Goal: Register for event/course

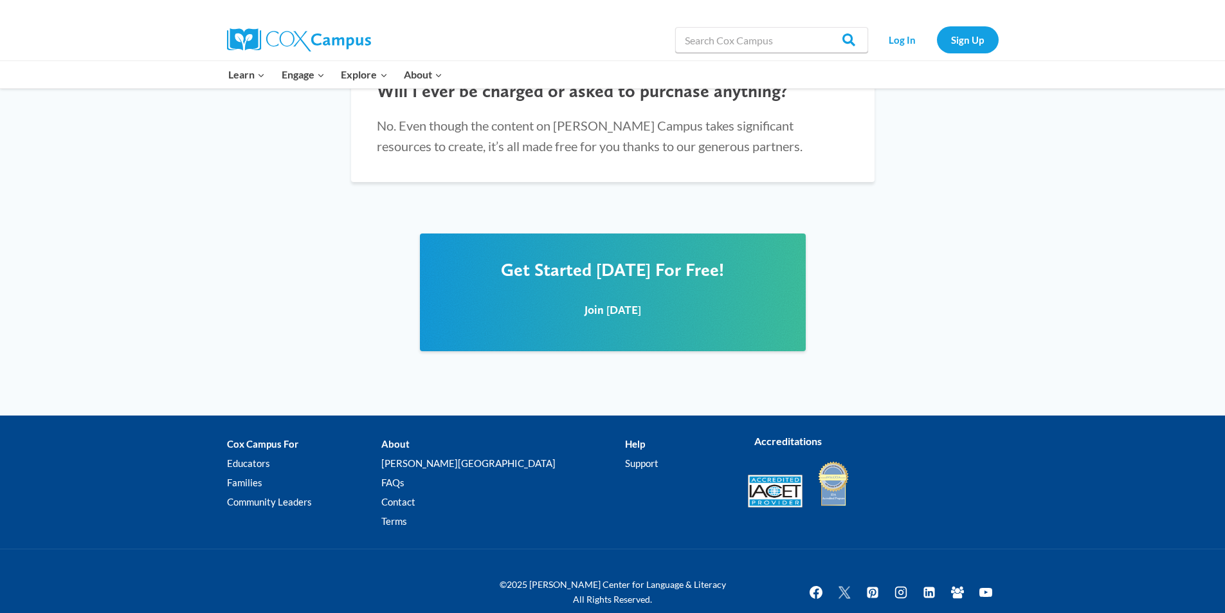
scroll to position [1538, 0]
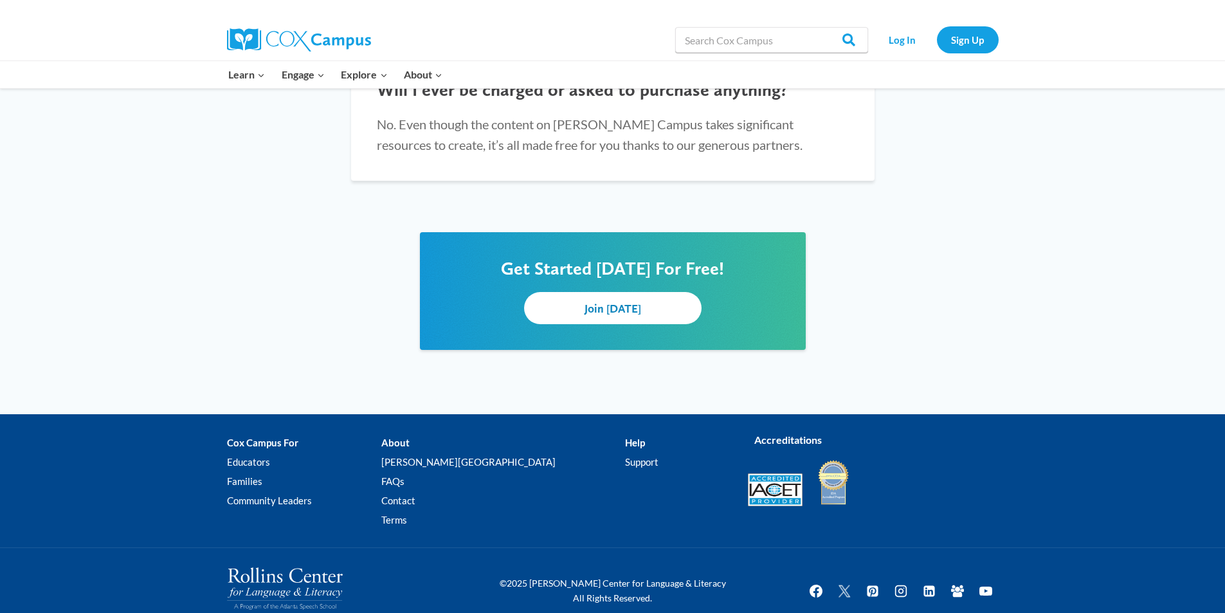
click at [635, 302] on span "Join Today" at bounding box center [612, 309] width 57 height 14
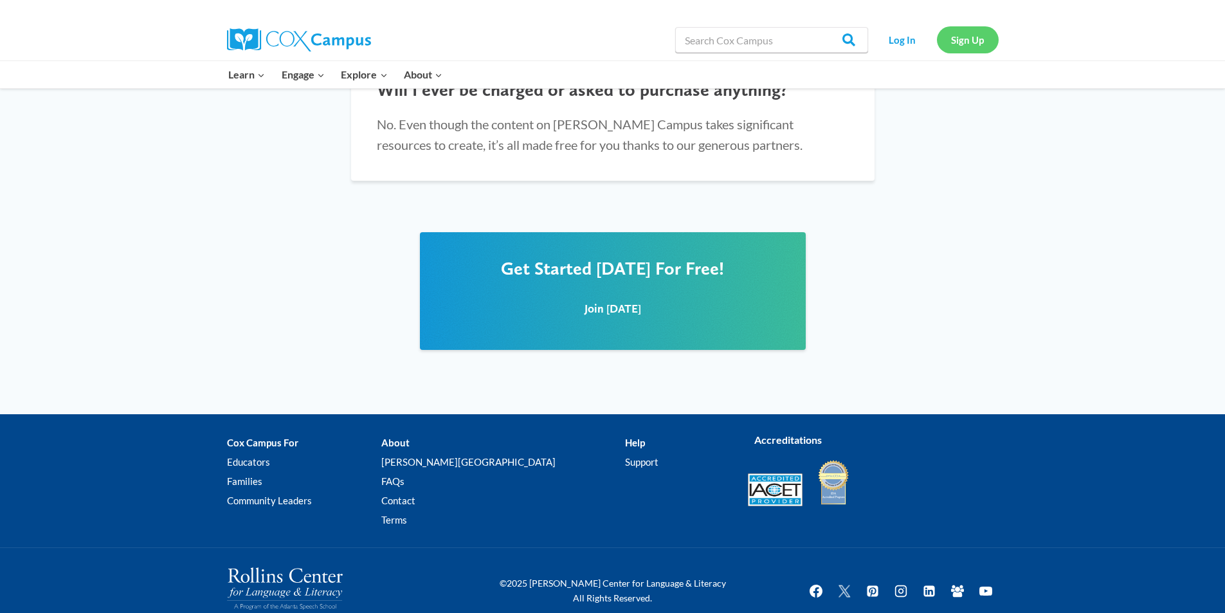
click at [970, 41] on link "Sign Up" at bounding box center [968, 39] width 62 height 26
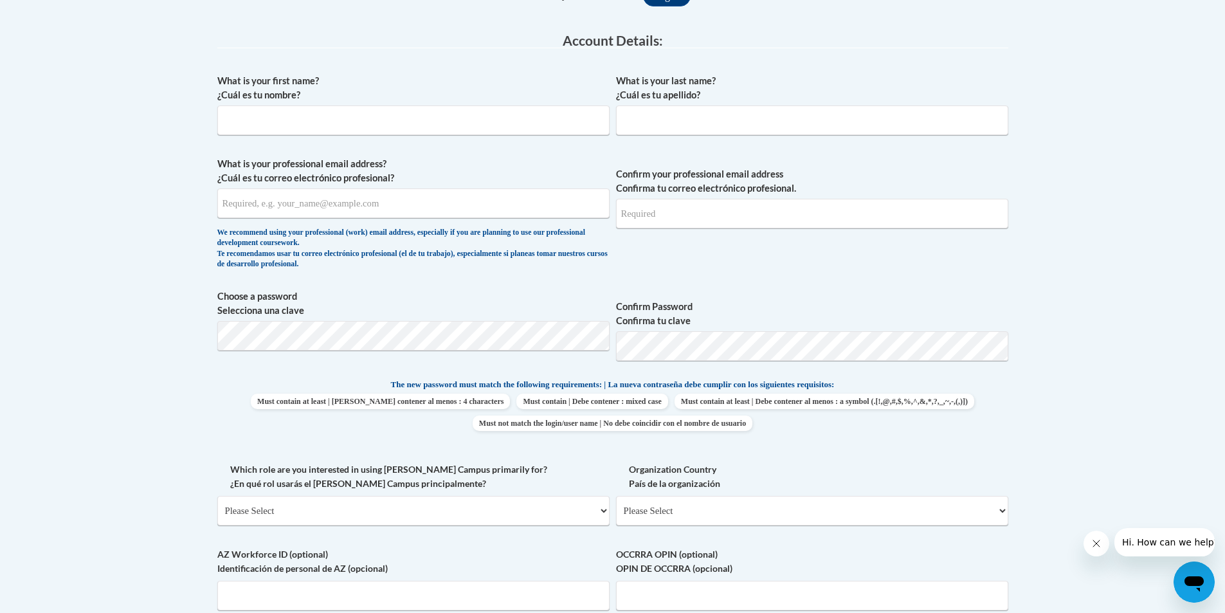
scroll to position [321, 0]
click at [263, 110] on input "What is your first name? ¿Cuál es tu nombre?" at bounding box center [413, 120] width 392 height 30
click at [264, 122] on input "lISA" at bounding box center [413, 120] width 392 height 30
type input "l"
type input "LISA"
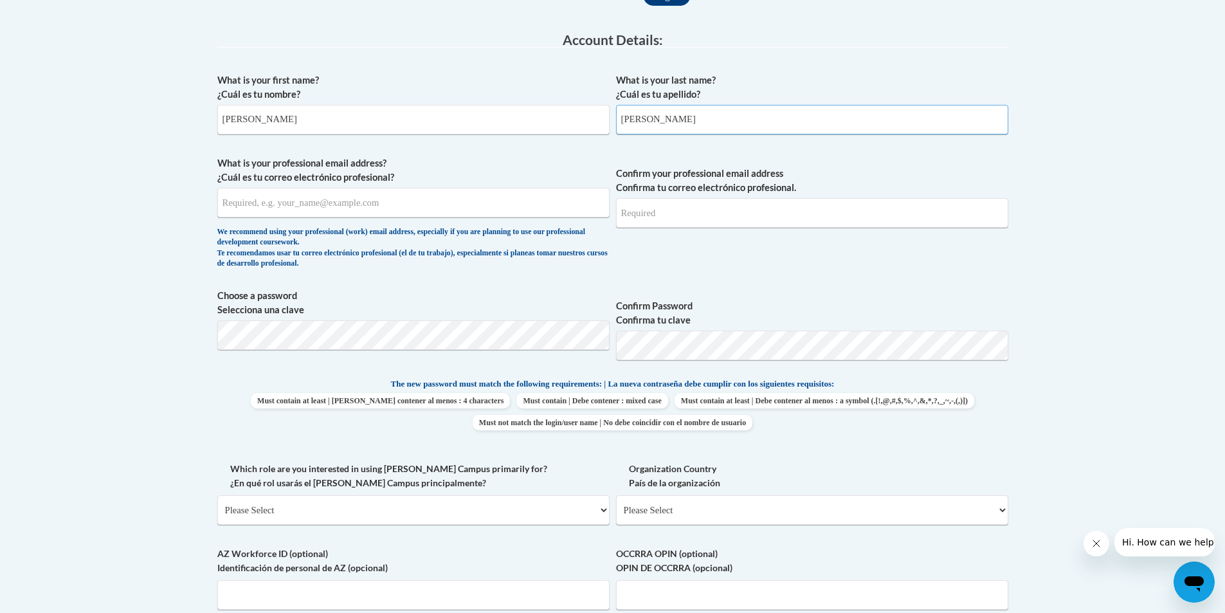
type input "Burdette"
drag, startPoint x: 246, startPoint y: 121, endPoint x: 215, endPoint y: 125, distance: 31.8
click at [215, 125] on div "Member Registration - All Fields Required Already have an account? Log in Prefe…" at bounding box center [613, 442] width 810 height 1004
type input "Lisa"
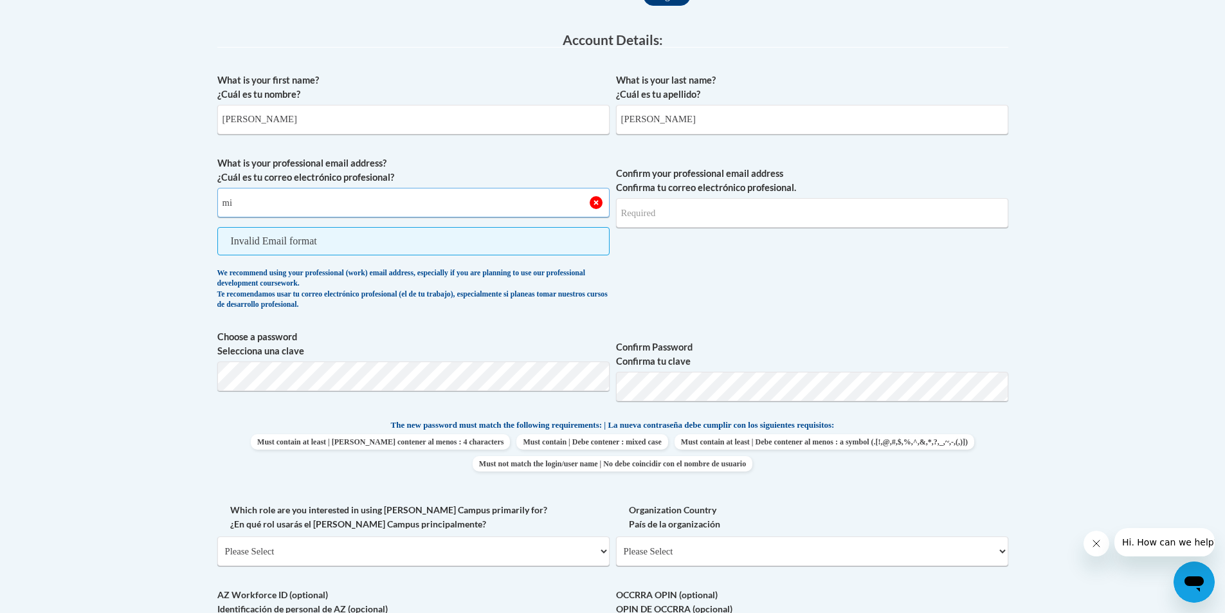
type input "m"
type input "theburdettes@att.net"
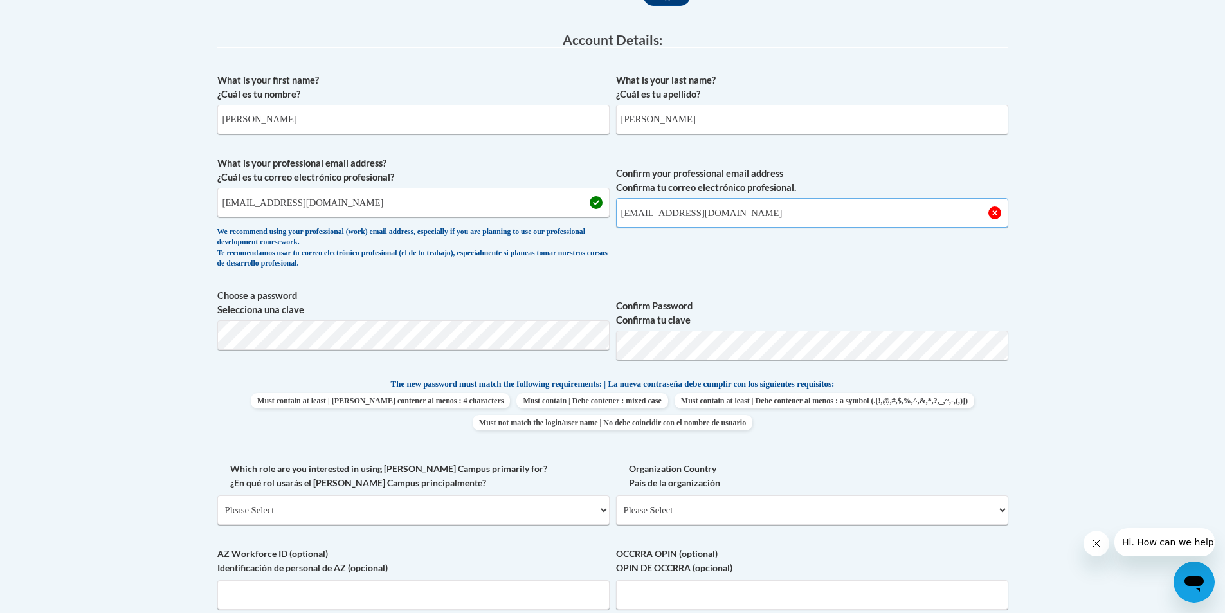
type input "theburdettes@att.net"
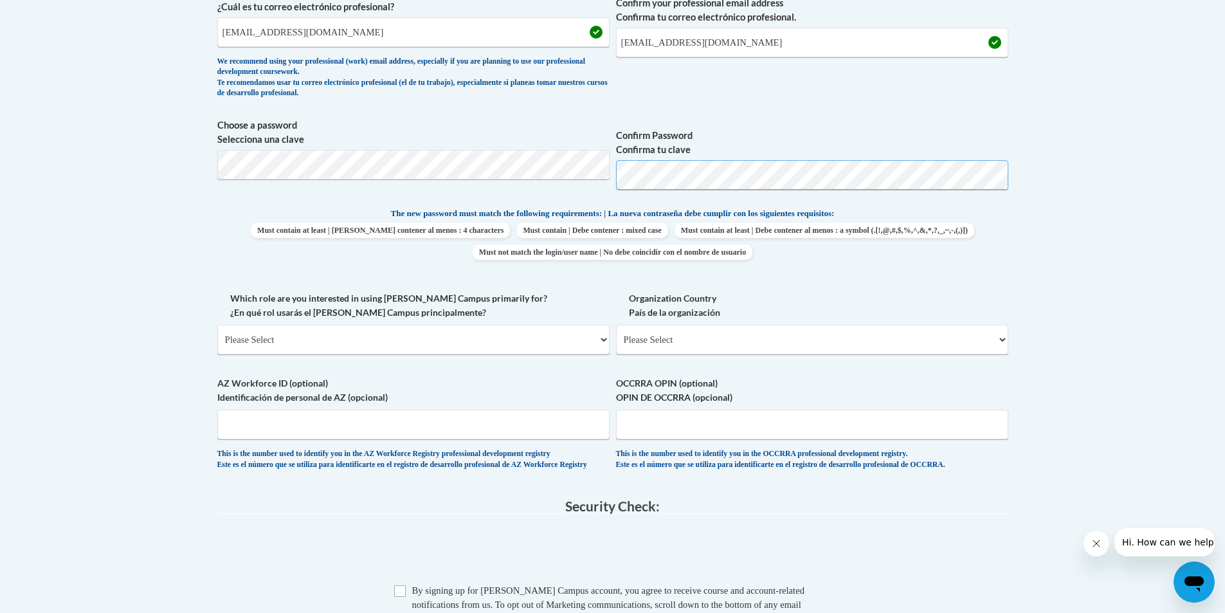
scroll to position [514, 0]
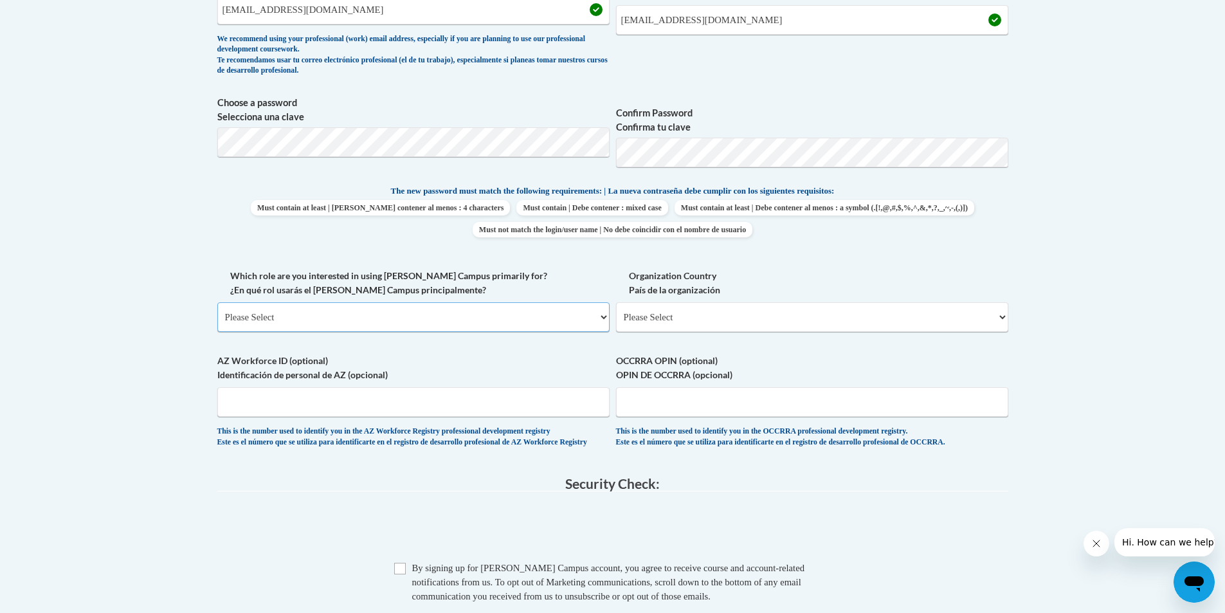
click at [289, 317] on select "Please Select College/University | Colegio/Universidad Community/Nonprofit Part…" at bounding box center [413, 317] width 392 height 30
select select "fbf2d438-af2f-41f8-98f1-81c410e29de3"
click at [217, 302] on select "Please Select College/University | Colegio/Universidad Community/Nonprofit Part…" at bounding box center [413, 317] width 392 height 30
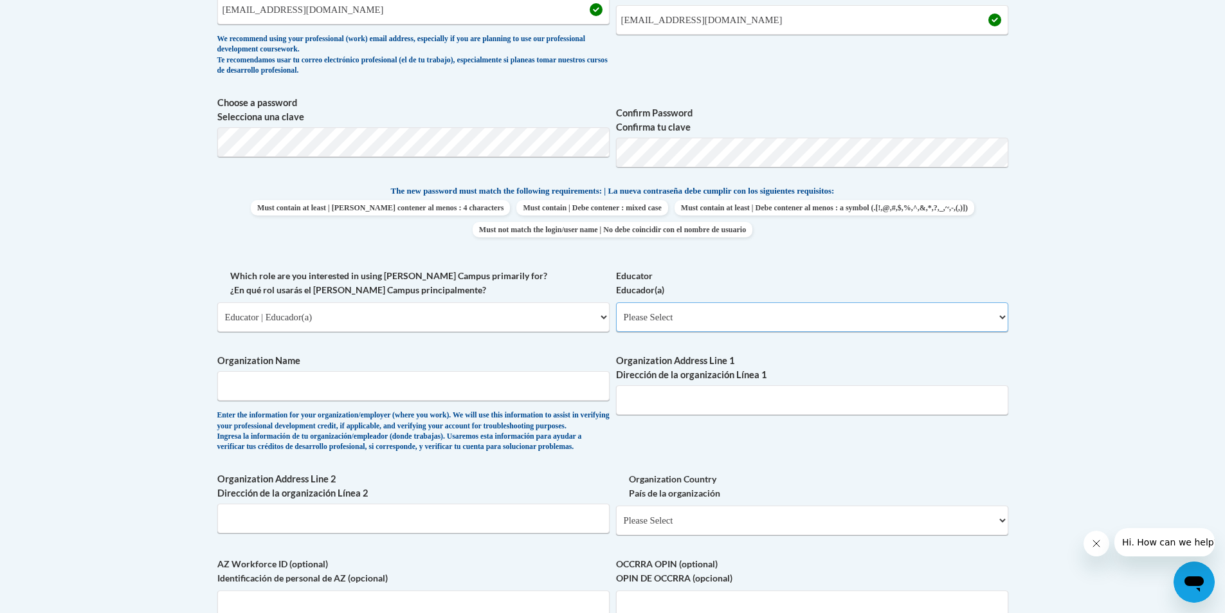
click at [654, 314] on select "Please Select Early Learning/Daycare Teacher/Family Home Care Provider | Maestr…" at bounding box center [812, 317] width 392 height 30
select select "5e2af403-4f2c-4e49-a02f-103e55d7b75b"
click at [616, 302] on select "Please Select Early Learning/Daycare Teacher/Family Home Care Provider | Maestr…" at bounding box center [812, 317] width 392 height 30
click at [248, 390] on input "Organization Name" at bounding box center [413, 386] width 392 height 30
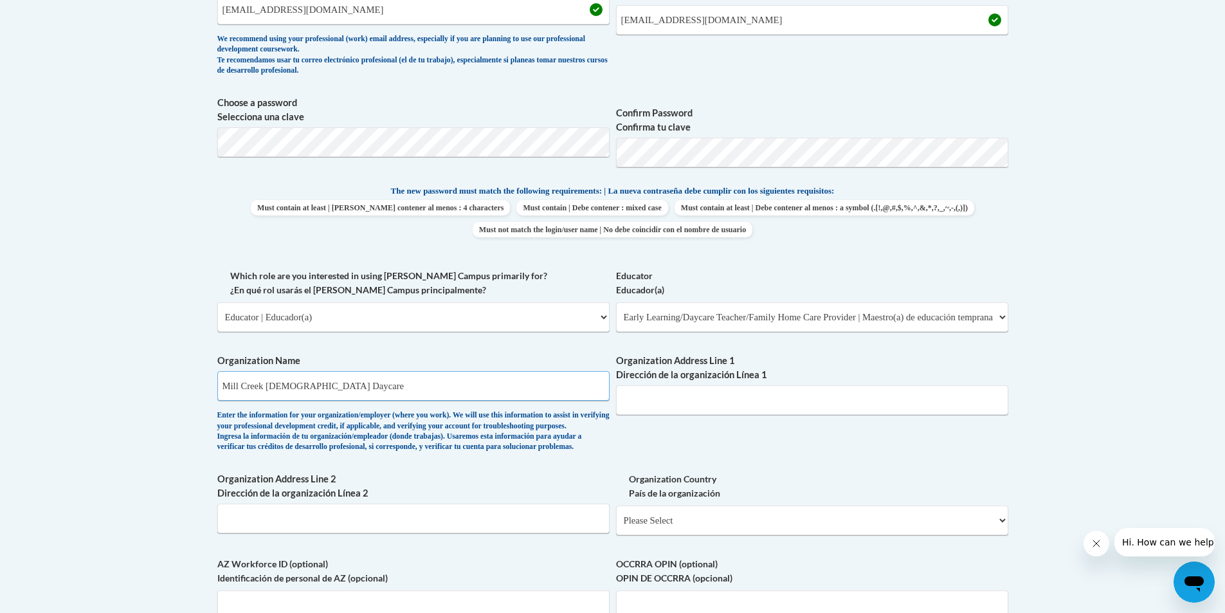
type input "Mill Creek Church of God Daycare"
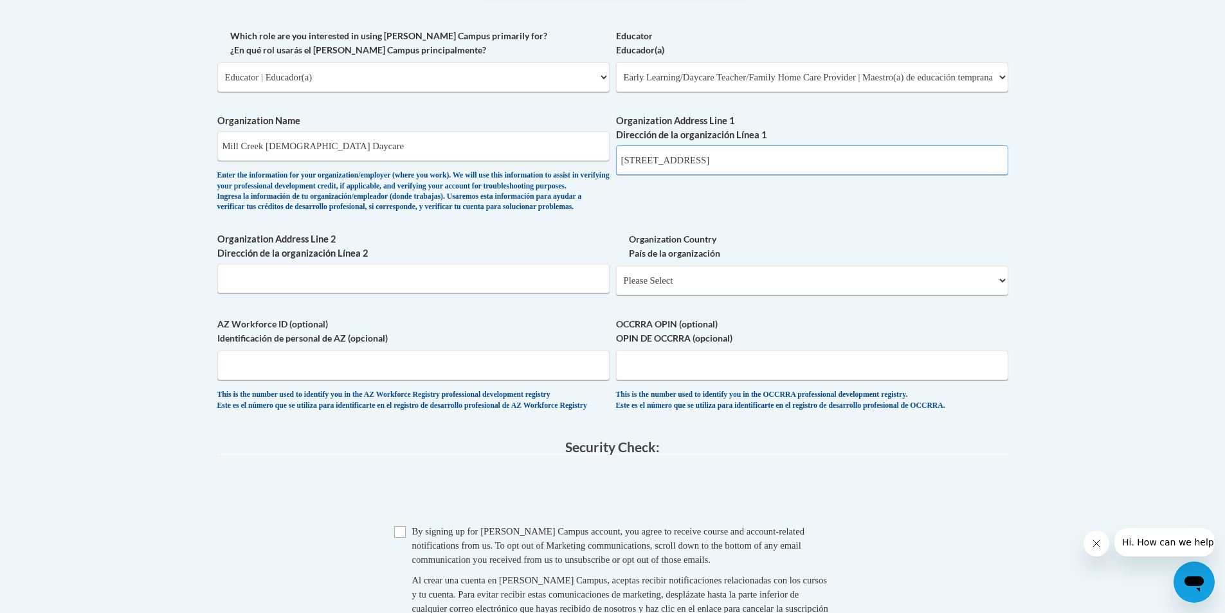
scroll to position [771, 0]
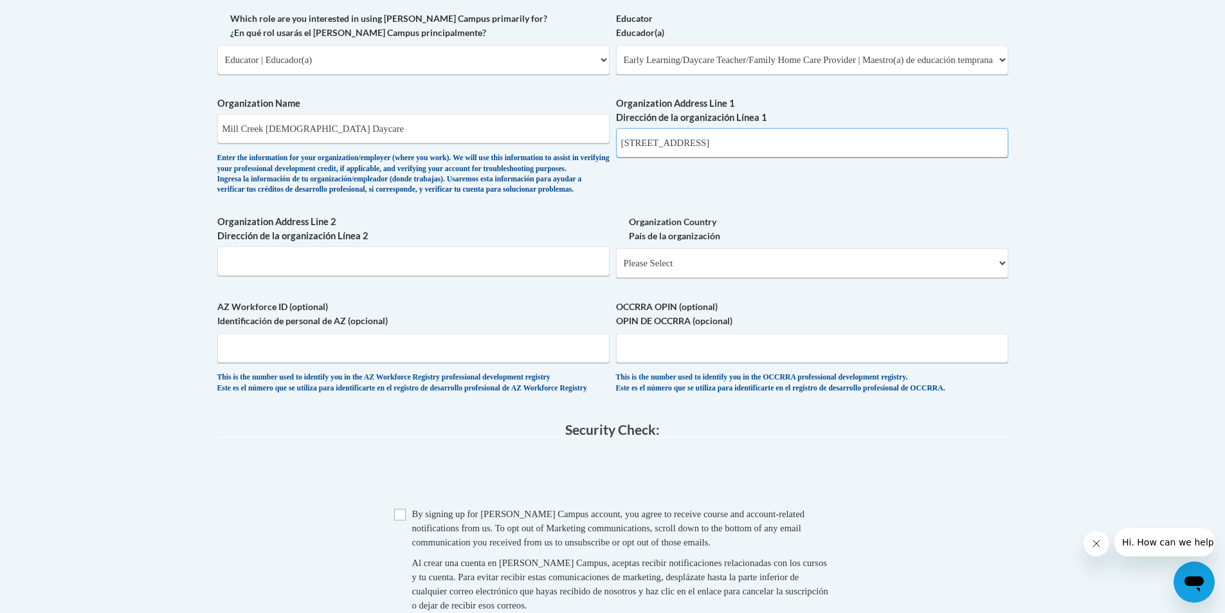
type input "2247 Mill Creek Rd"
click at [241, 276] on input "Organization Address Line 2 Dirección de la organización Línea 2" at bounding box center [413, 261] width 392 height 30
type input "K"
type input "Laurel, MS 39443"
click at [655, 278] on select "Please Select United States | Estados Unidos Outside of the United States | Fue…" at bounding box center [812, 263] width 392 height 30
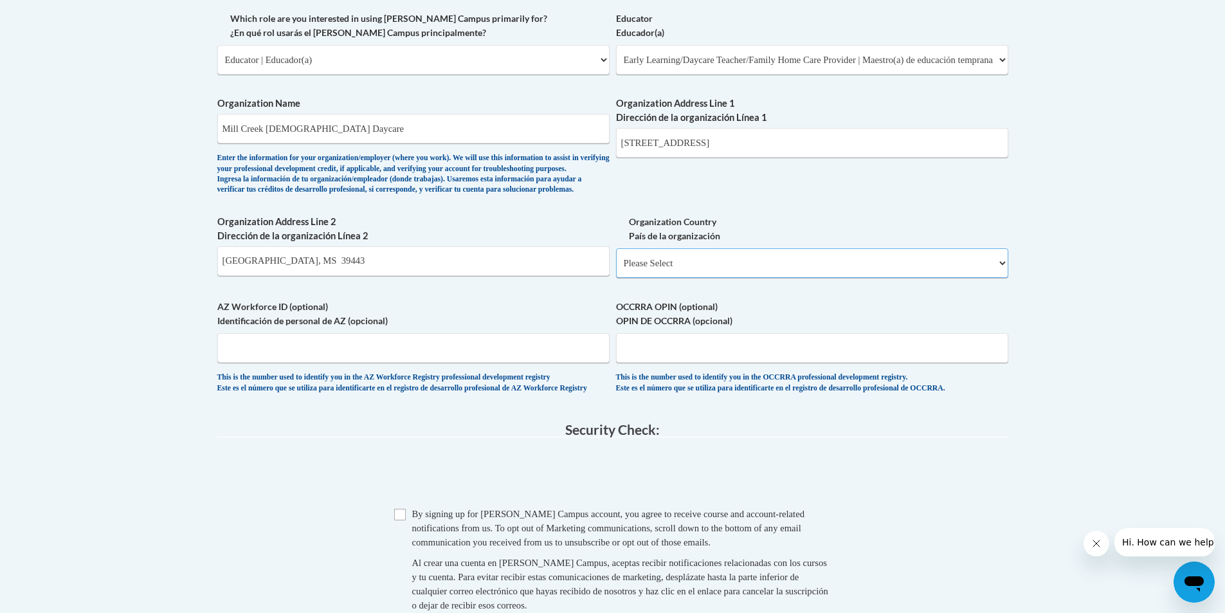
select select "ad49bcad-a171-4b2e-b99c-48b446064914"
click at [616, 269] on select "Please Select United States | Estados Unidos Outside of the United States | Fue…" at bounding box center [812, 263] width 392 height 30
select select
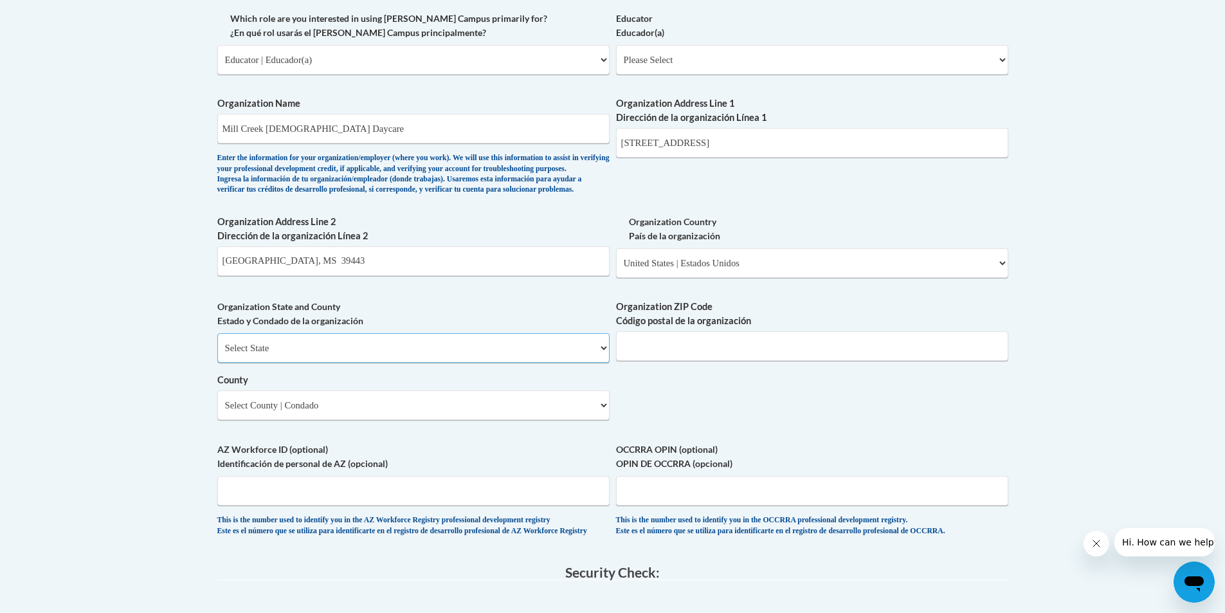
click at [311, 363] on select "Select State Alabama Alaska Arizona Arkansas California Colorado Connecticut De…" at bounding box center [413, 348] width 392 height 30
select select "Mississippi"
click at [217, 354] on select "Select State Alabama Alaska Arizona Arkansas California Colorado Connecticut De…" at bounding box center [413, 348] width 392 height 30
click at [319, 420] on select "Select County Adams Alcorn Amite Attala Benton Bolivar Calhoun Carroll Chickasa…" at bounding box center [413, 405] width 392 height 30
select select "Jones"
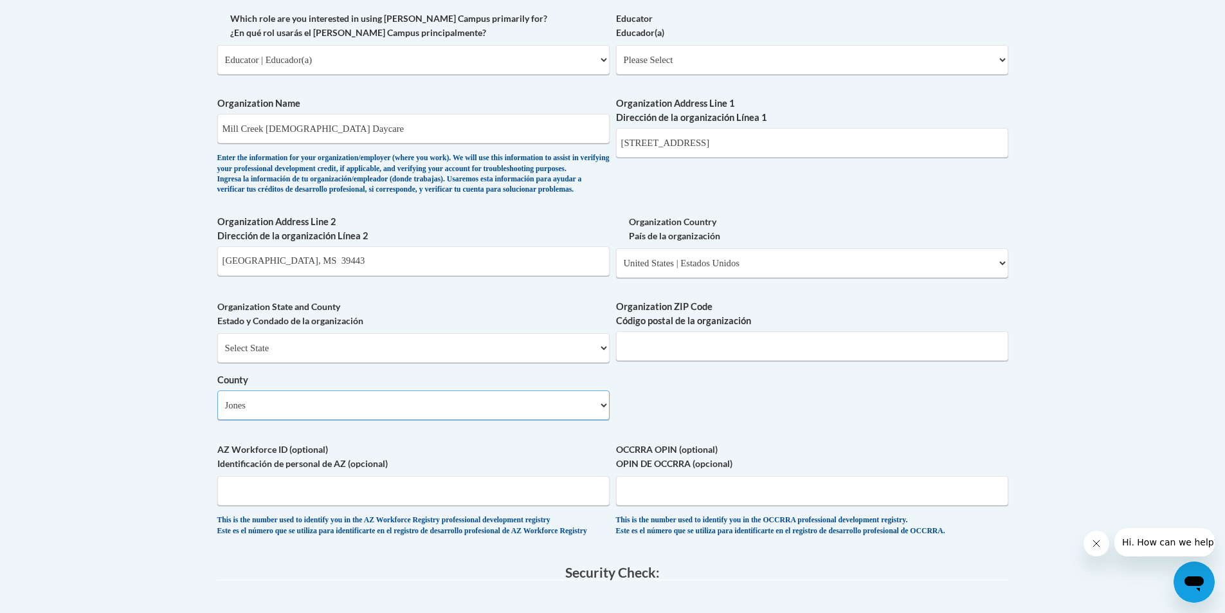
click at [217, 411] on select "Select County Adams Alcorn Amite Attala Benton Bolivar Calhoun Carroll Chickasa…" at bounding box center [413, 405] width 392 height 30
click at [656, 361] on input "Organization ZIP Code Código postal de la organización" at bounding box center [812, 346] width 392 height 30
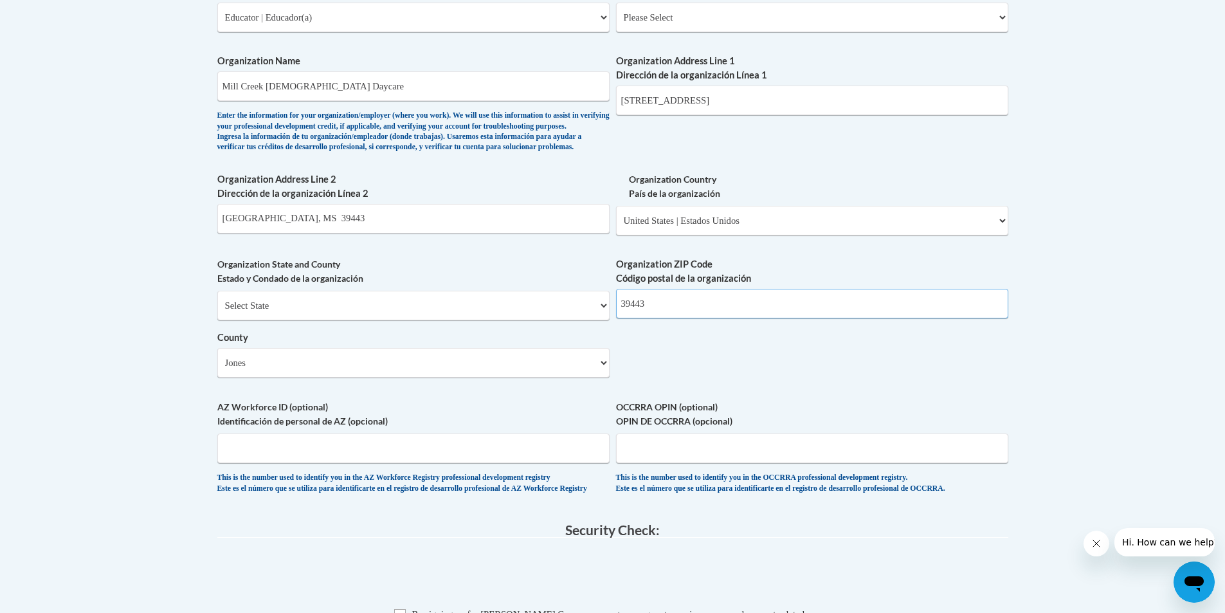
scroll to position [836, 0]
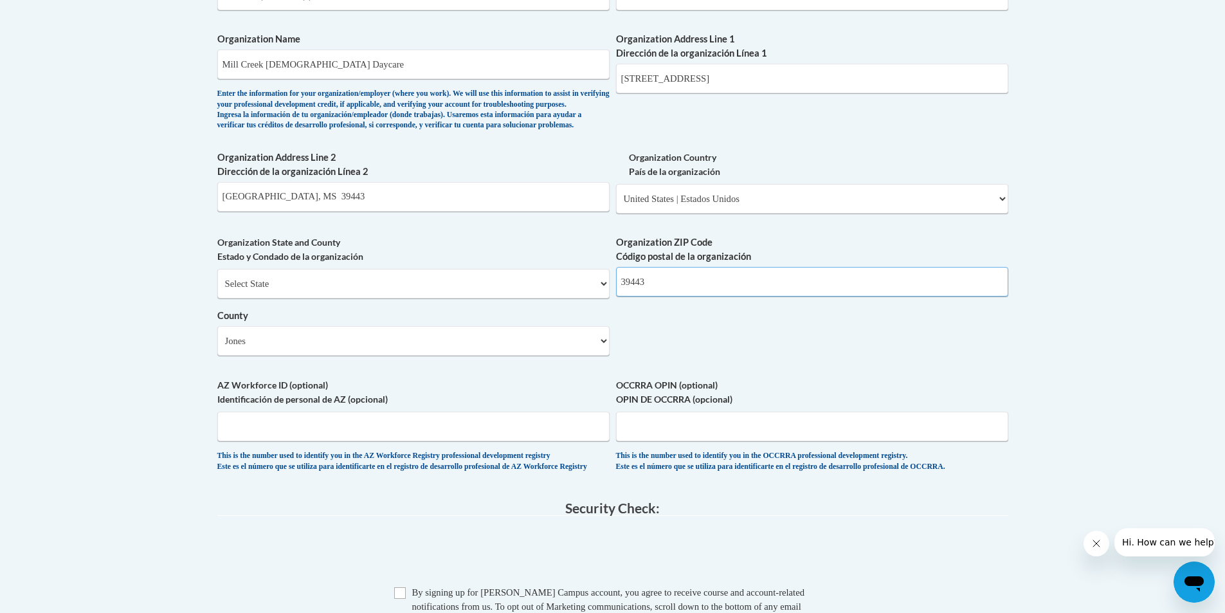
type input "39443"
drag, startPoint x: 312, startPoint y: 217, endPoint x: 145, endPoint y: 221, distance: 166.5
click at [145, 221] on body "This site uses cookies to help improve your learning experience. By continuing …" at bounding box center [612, 115] width 1225 height 1902
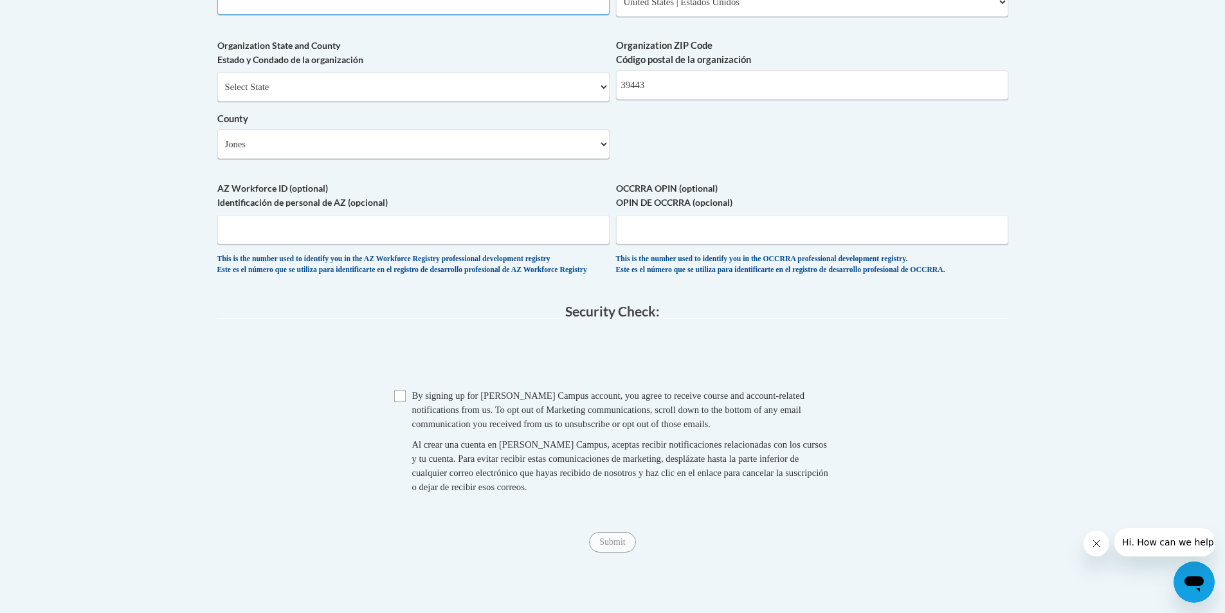
scroll to position [1093, 0]
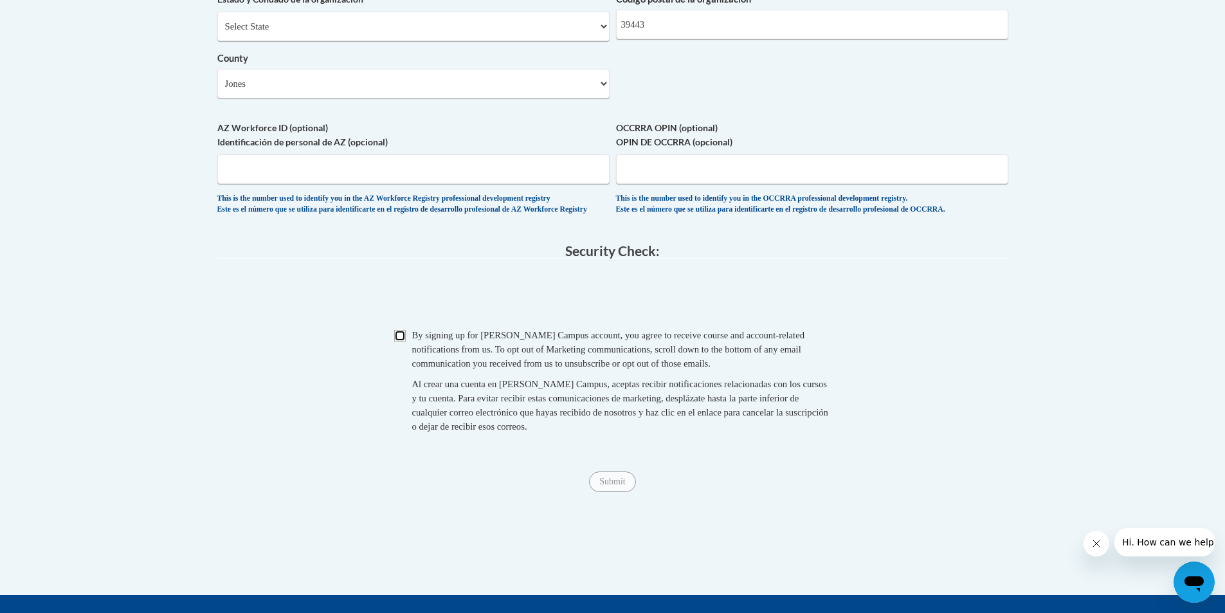
click at [397, 341] on input "Checkbox" at bounding box center [400, 336] width 12 height 12
checkbox input "true"
click at [609, 492] on input "Submit" at bounding box center [612, 481] width 46 height 21
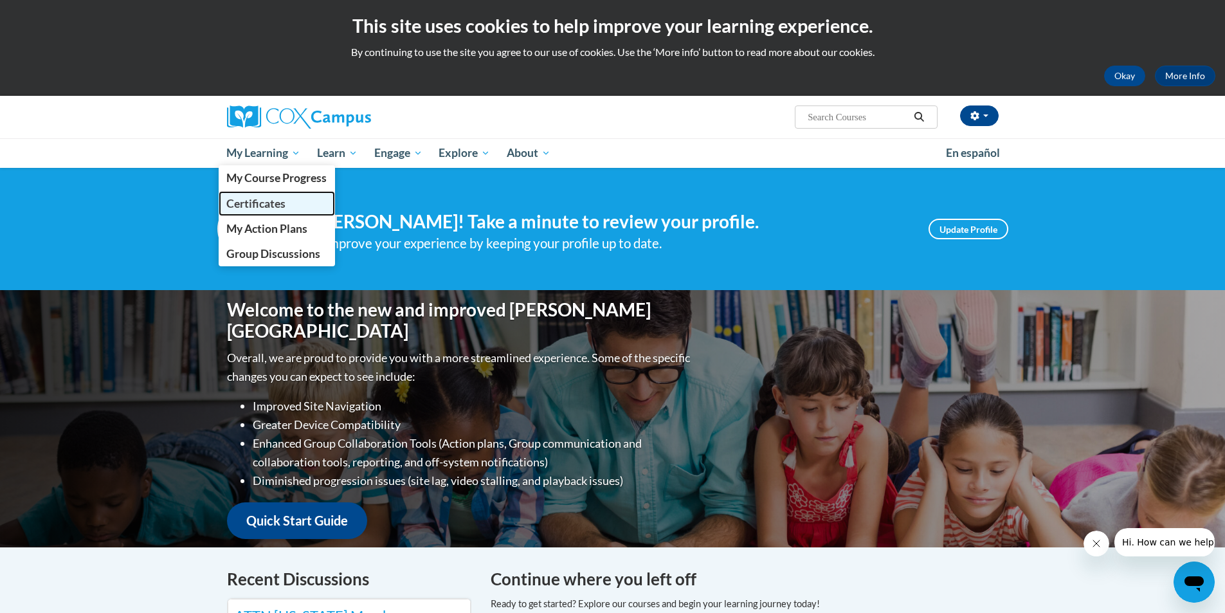
click at [254, 201] on span "Certificates" at bounding box center [255, 204] width 59 height 14
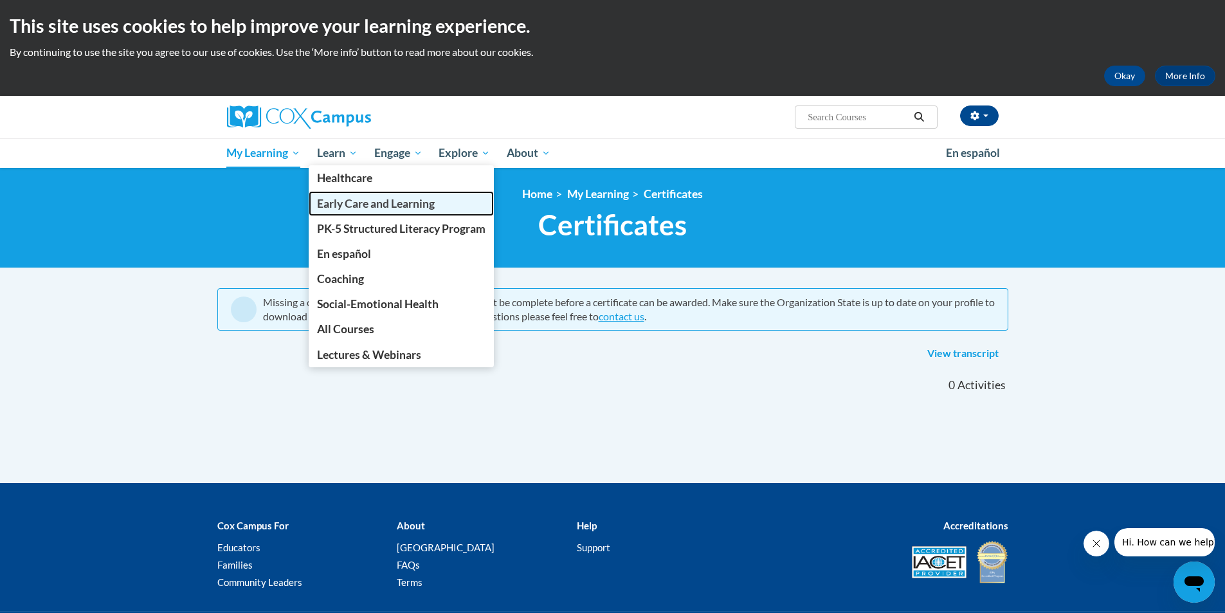
click at [341, 201] on span "Early Care and Learning" at bounding box center [376, 204] width 118 height 14
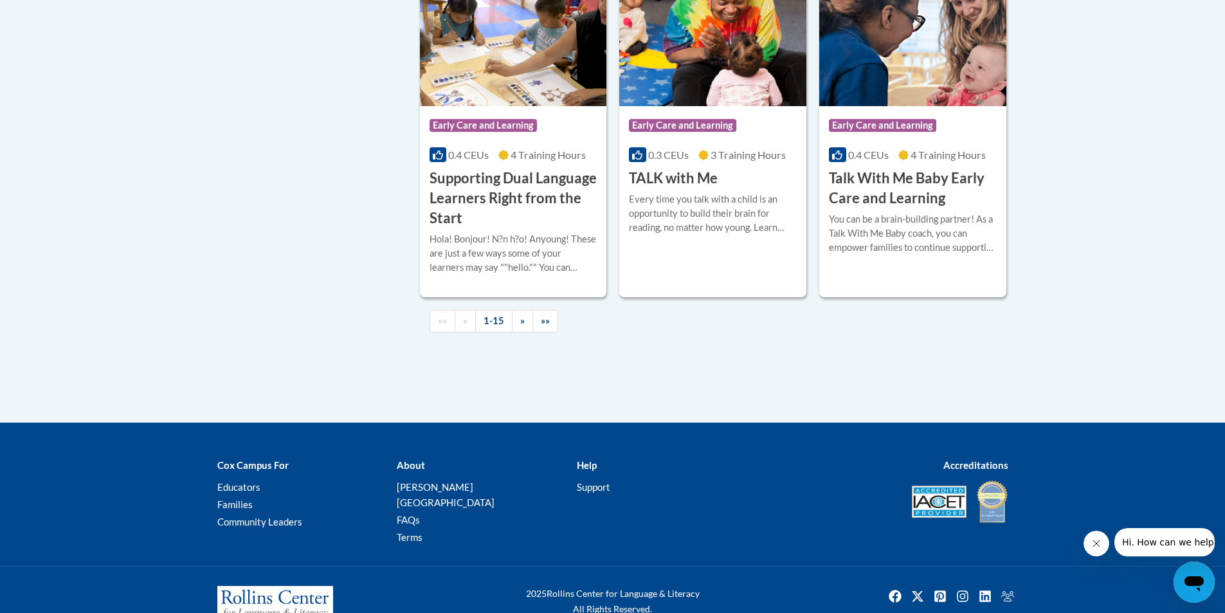
scroll to position [1929, 0]
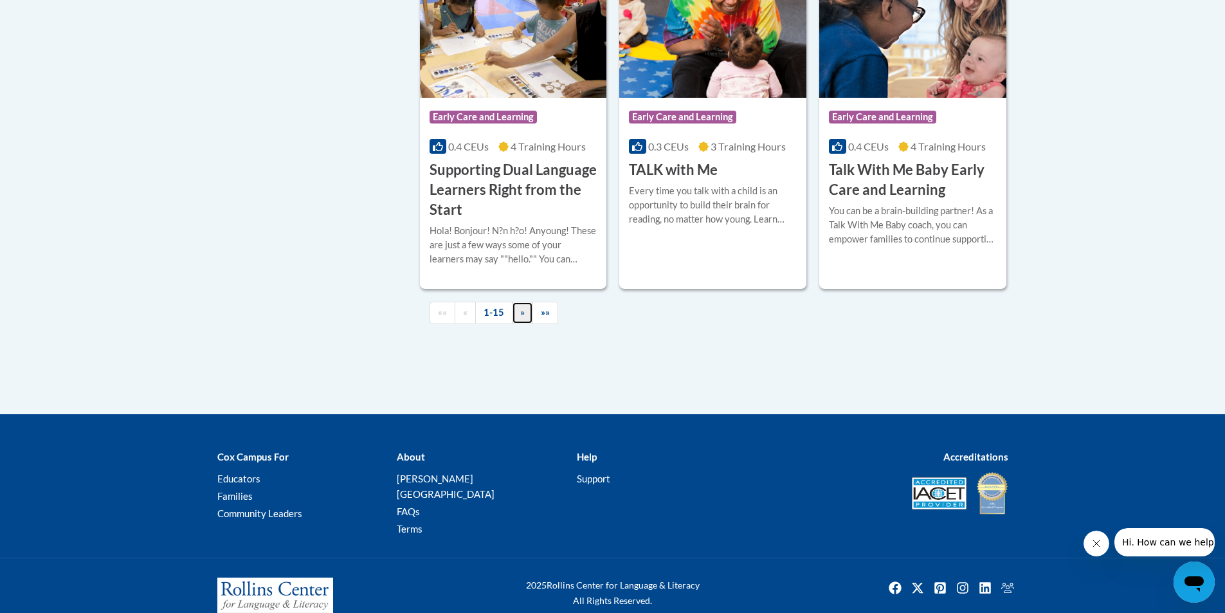
click at [521, 318] on span "»" at bounding box center [522, 312] width 5 height 11
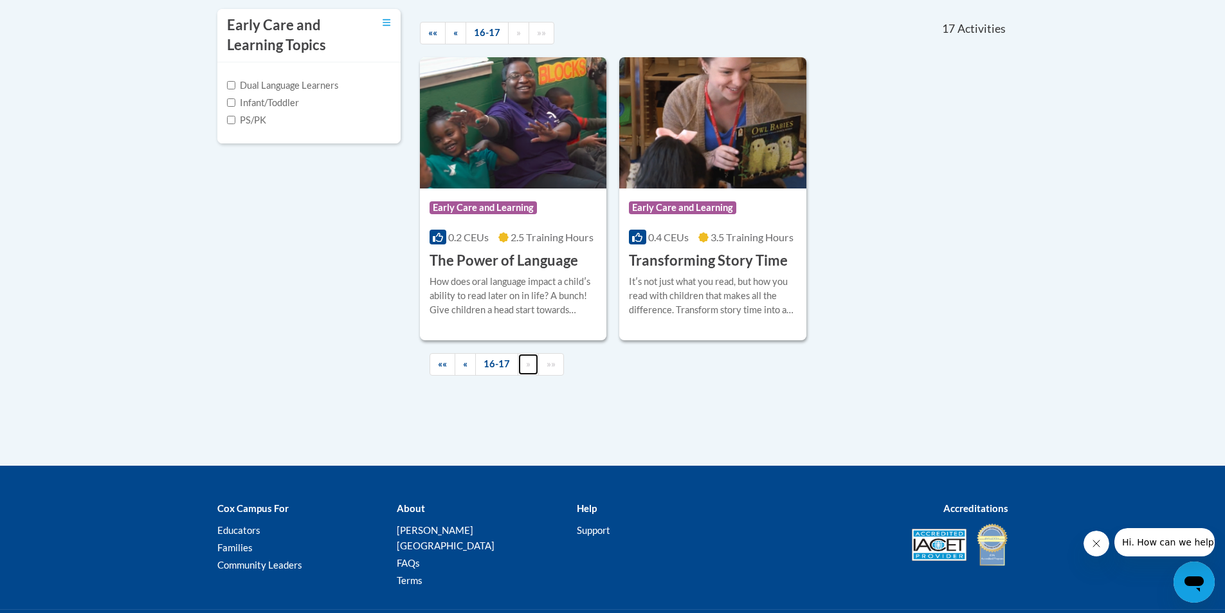
scroll to position [382, 0]
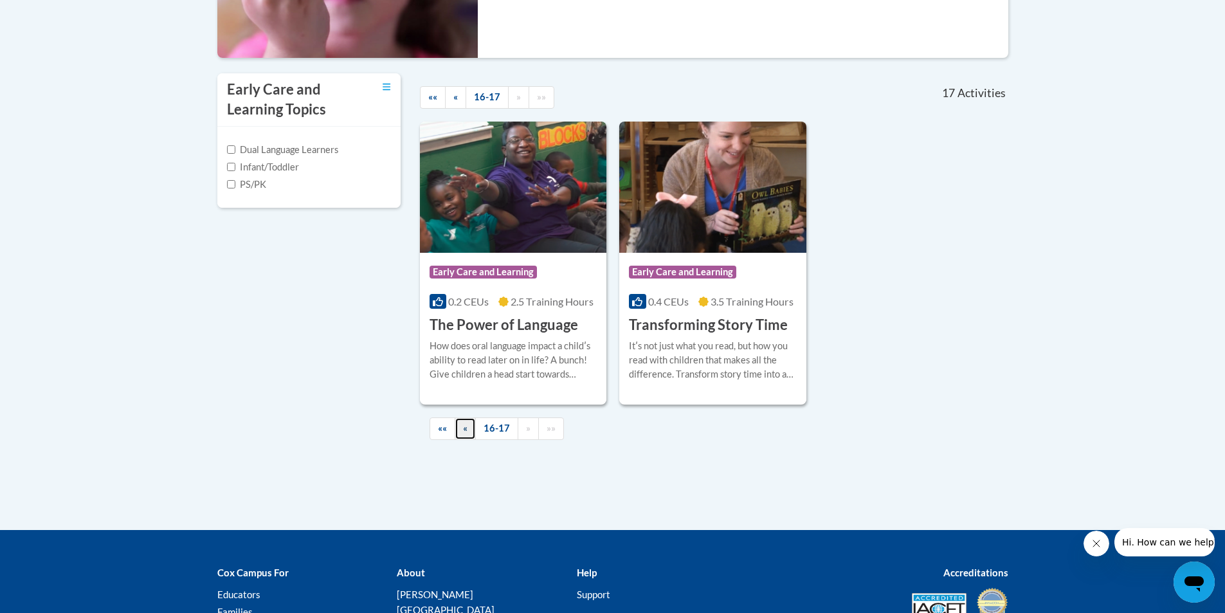
click at [465, 429] on span "«" at bounding box center [465, 427] width 5 height 11
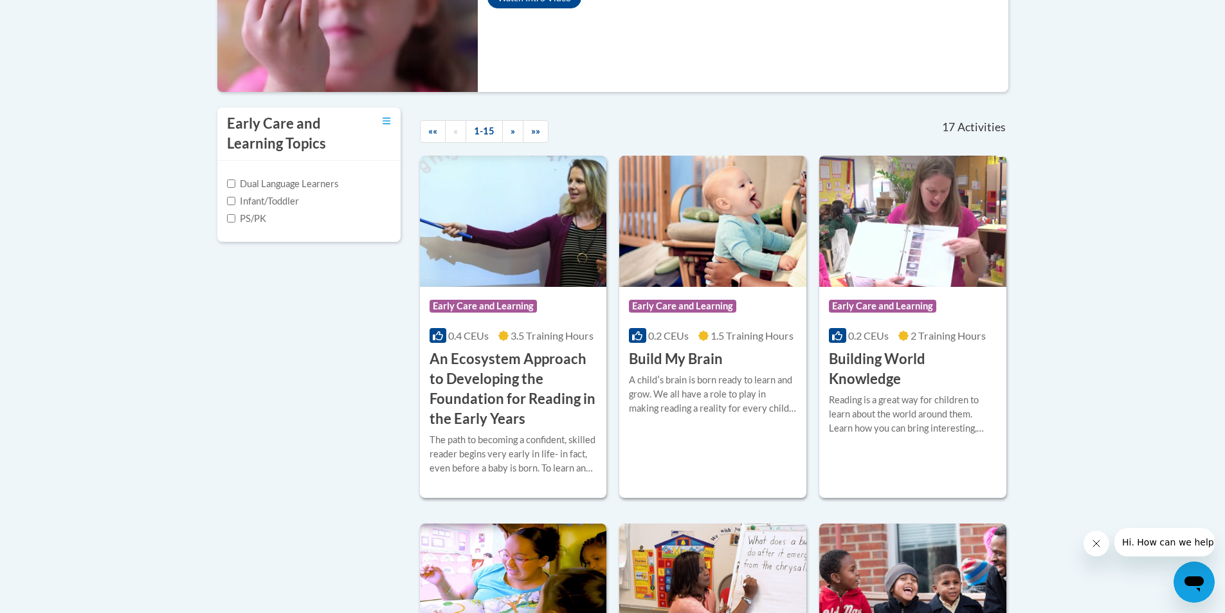
scroll to position [318, 0]
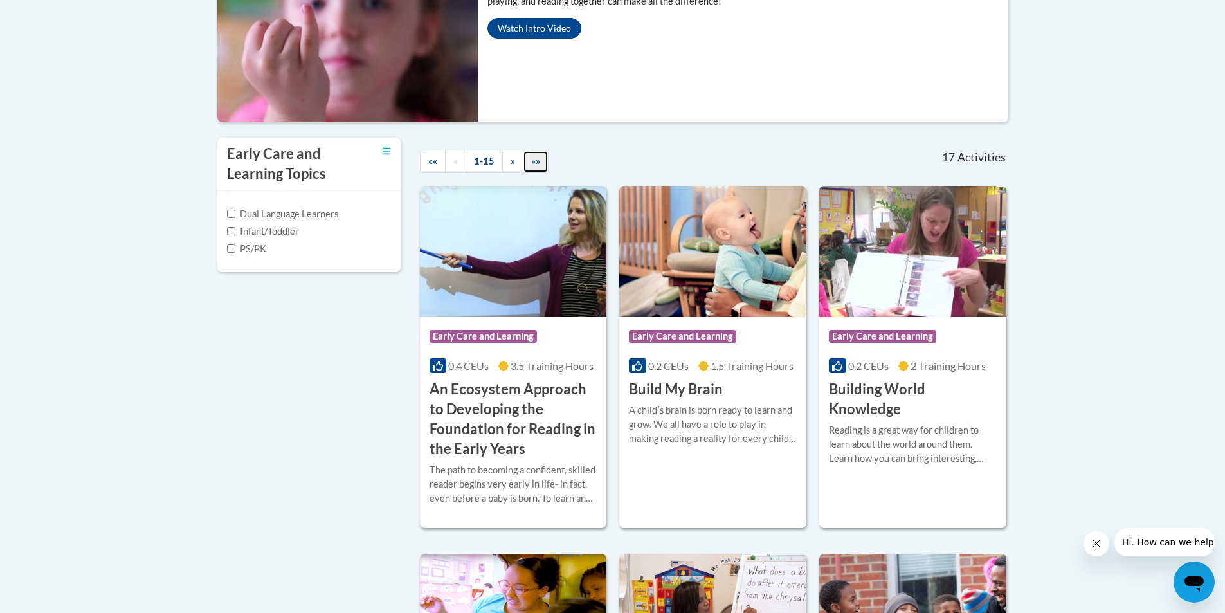
click at [532, 164] on span "»»" at bounding box center [535, 161] width 9 height 11
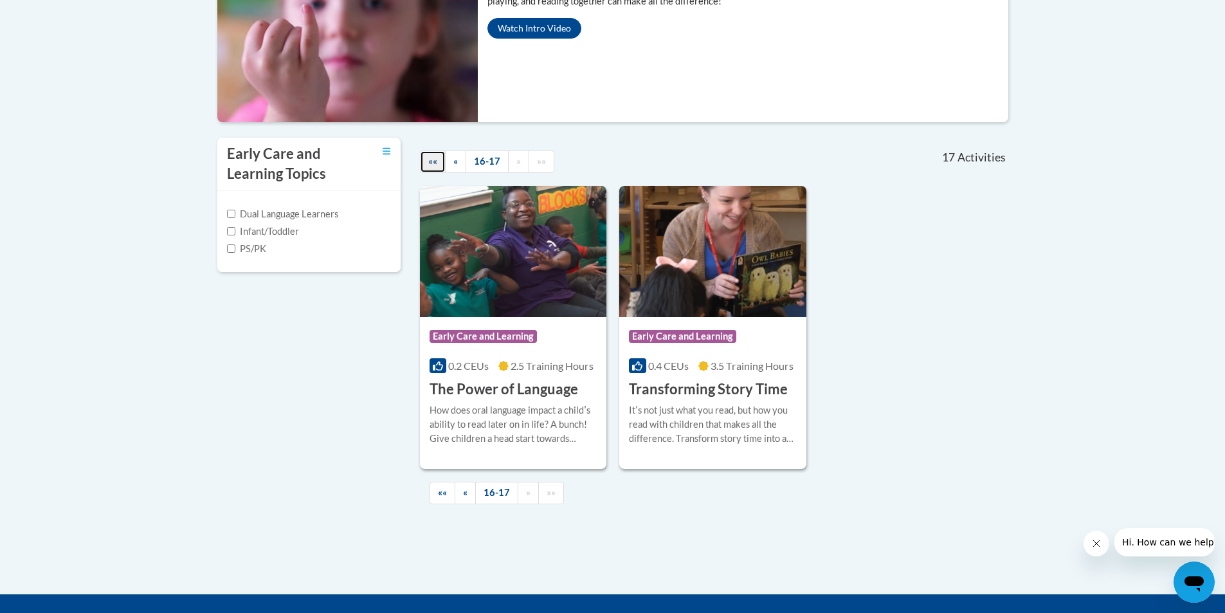
click at [435, 162] on span "««" at bounding box center [432, 161] width 9 height 11
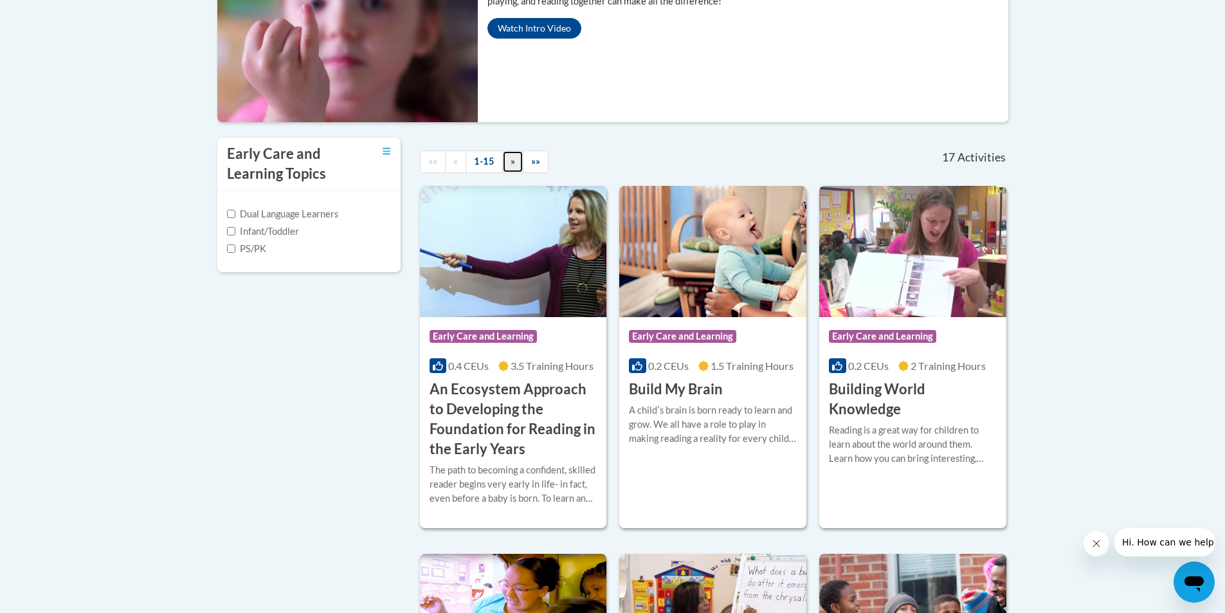
click at [510, 161] on span "»" at bounding box center [512, 161] width 5 height 11
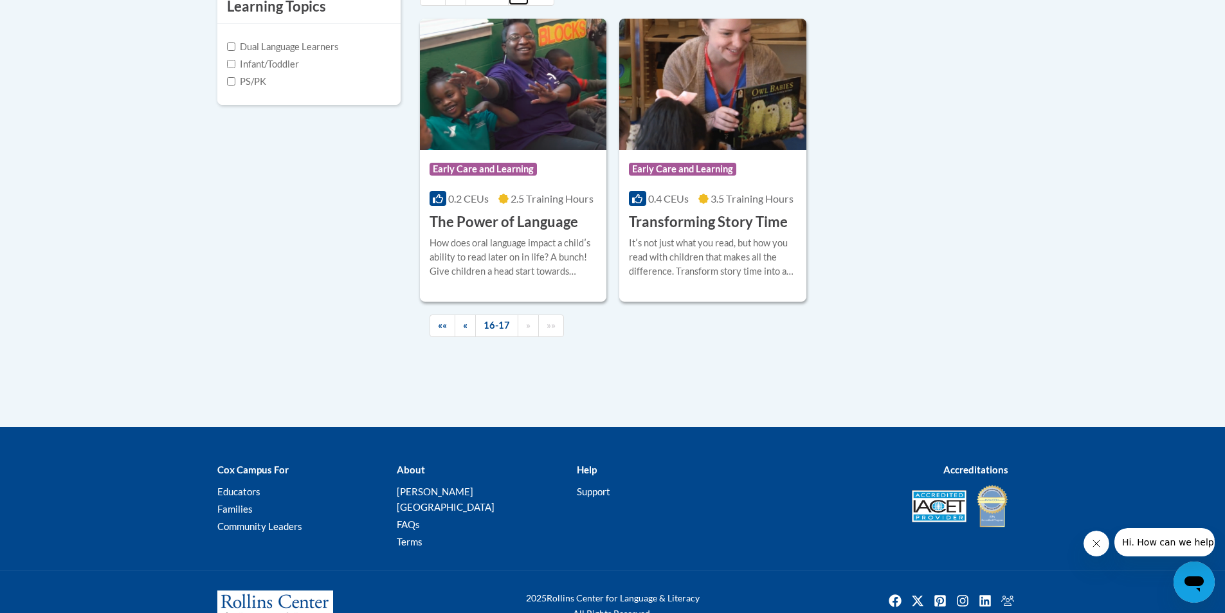
scroll to position [510, 0]
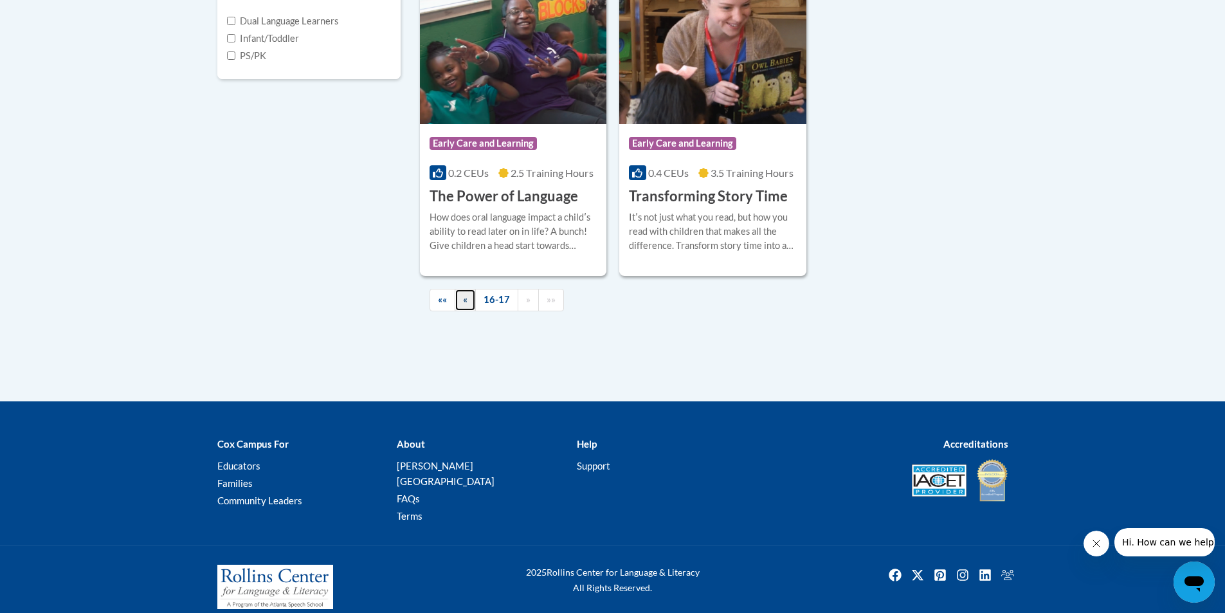
click at [464, 303] on span "«" at bounding box center [465, 299] width 5 height 11
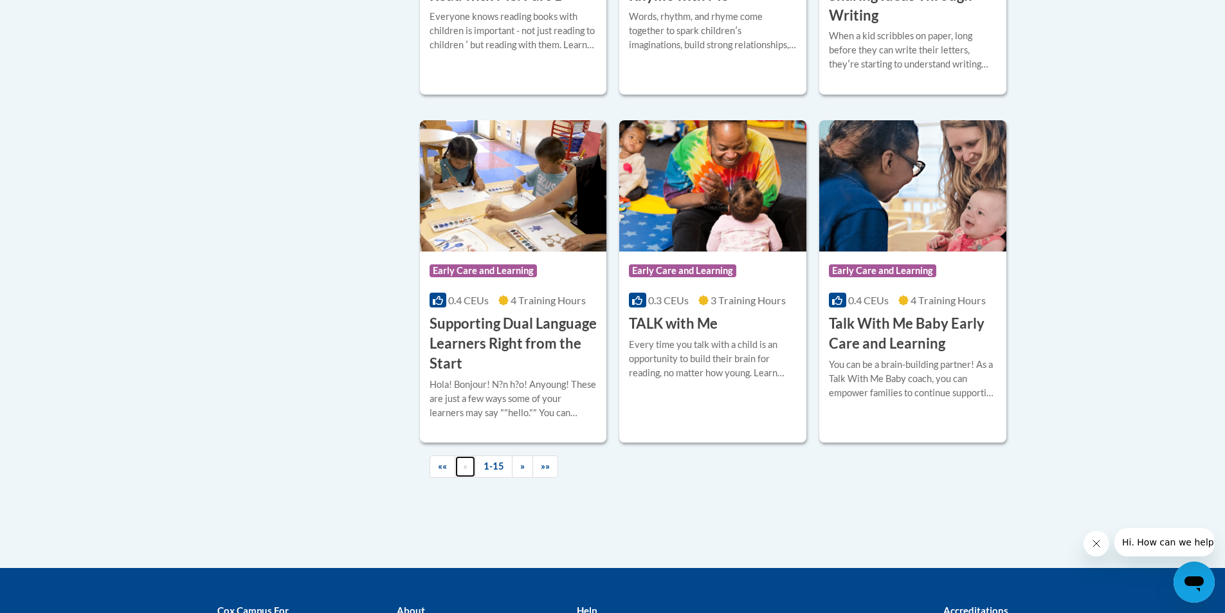
scroll to position [1796, 0]
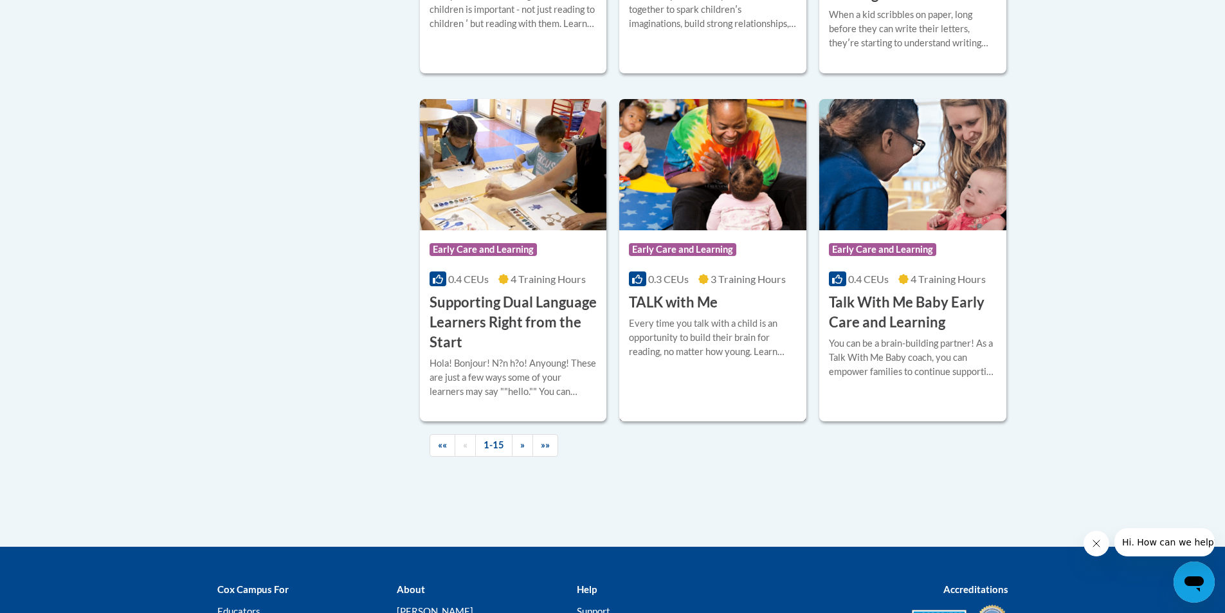
click at [669, 312] on h3 "TALK with Me" at bounding box center [673, 303] width 89 height 20
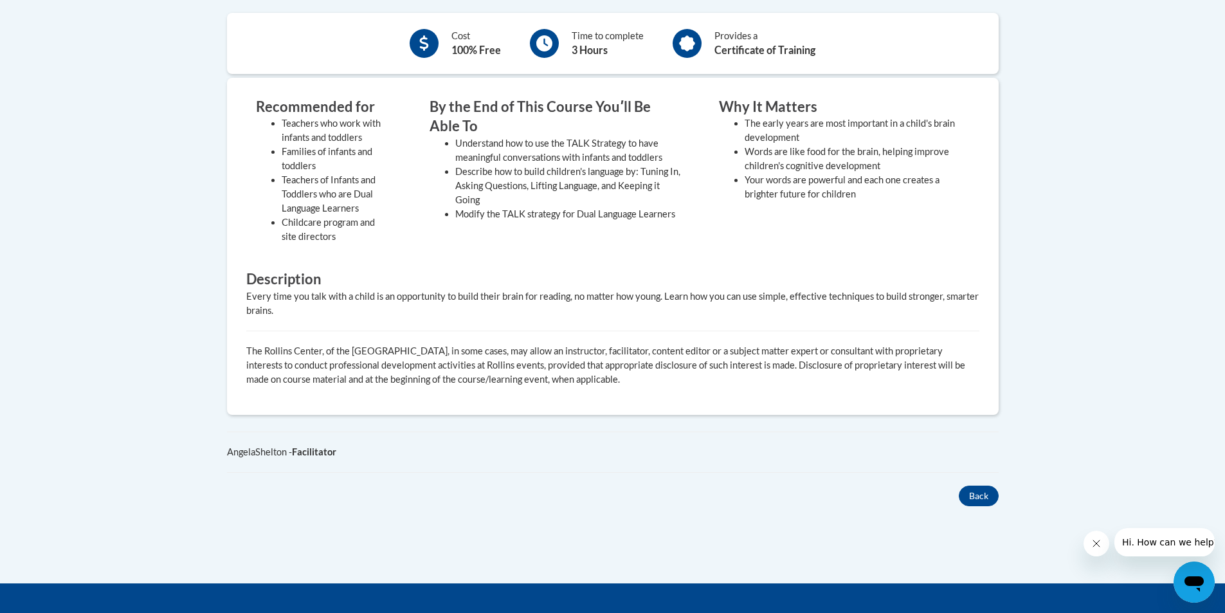
scroll to position [579, 0]
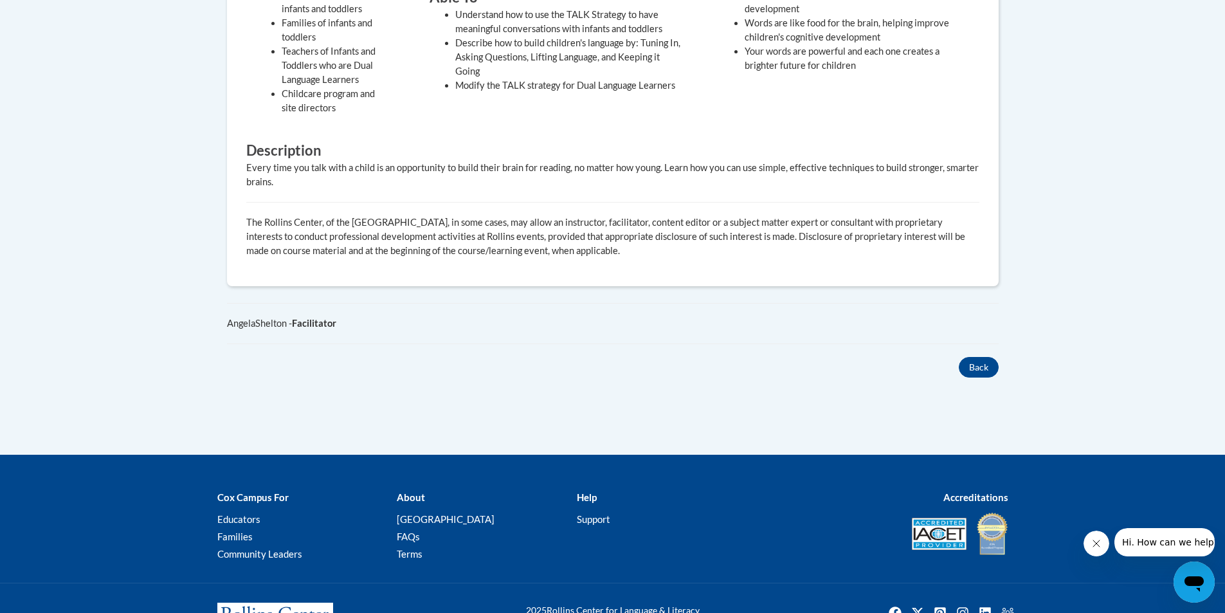
click at [1096, 542] on icon "Close message from company" at bounding box center [1095, 543] width 10 height 10
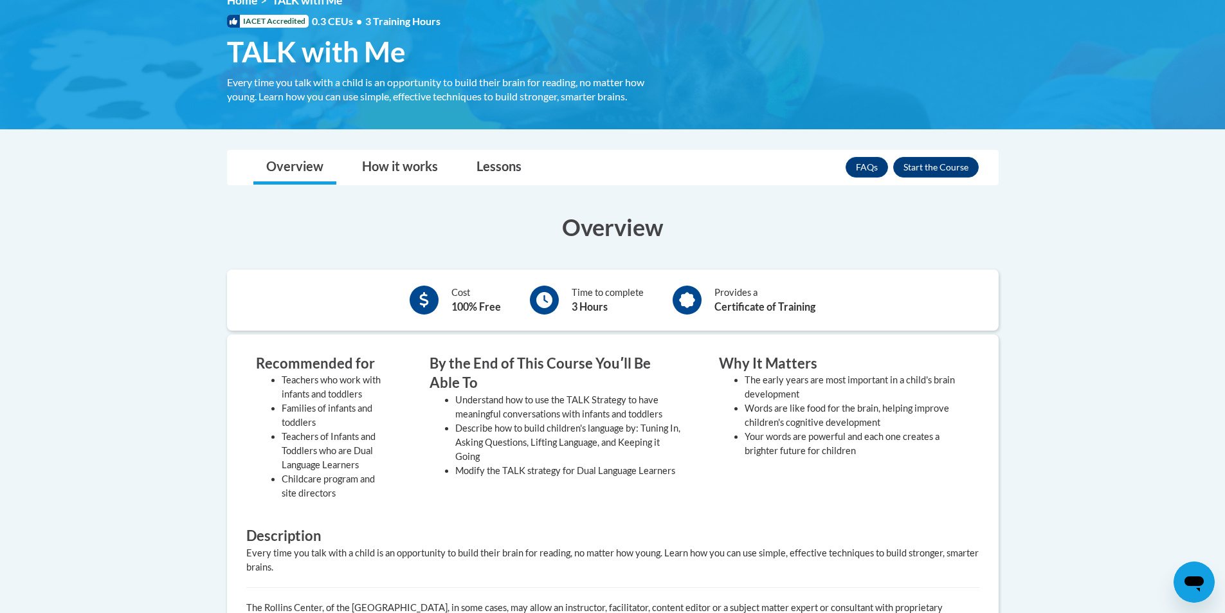
scroll to position [193, 0]
click at [483, 167] on link "Lessons" at bounding box center [499, 168] width 71 height 34
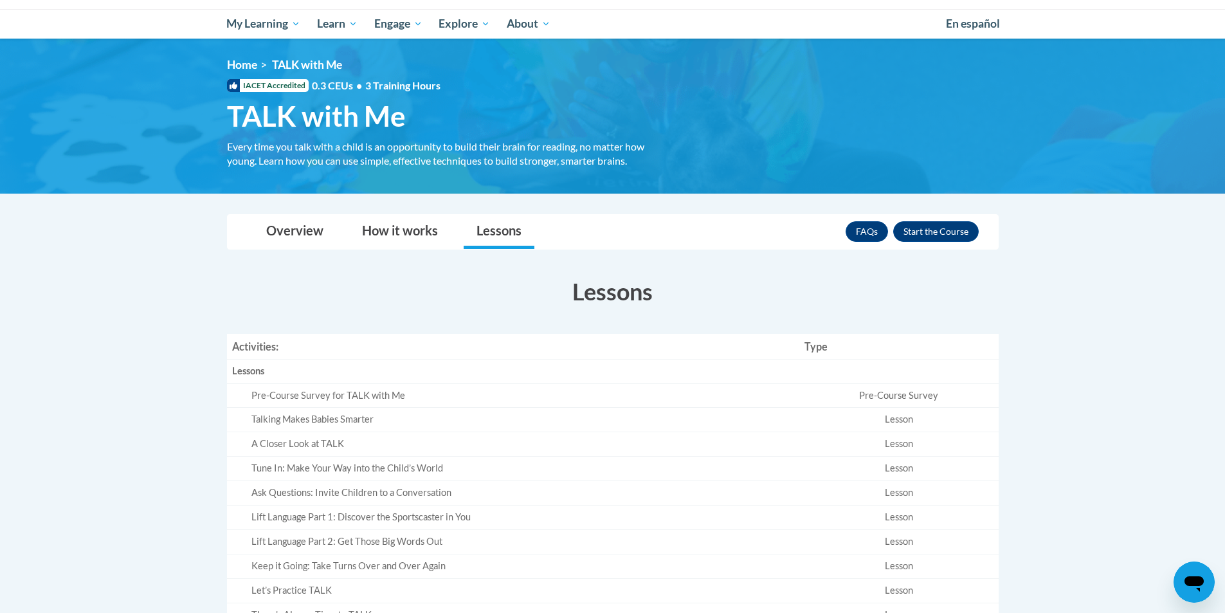
scroll to position [129, 0]
click at [862, 237] on link "FAQs" at bounding box center [866, 232] width 42 height 21
